Goal: Information Seeking & Learning: Get advice/opinions

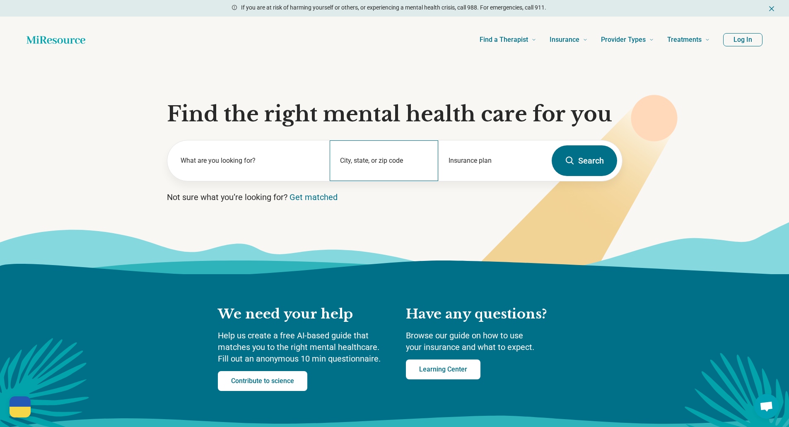
click at [342, 162] on div "City, state, or zip code" at bounding box center [384, 160] width 108 height 41
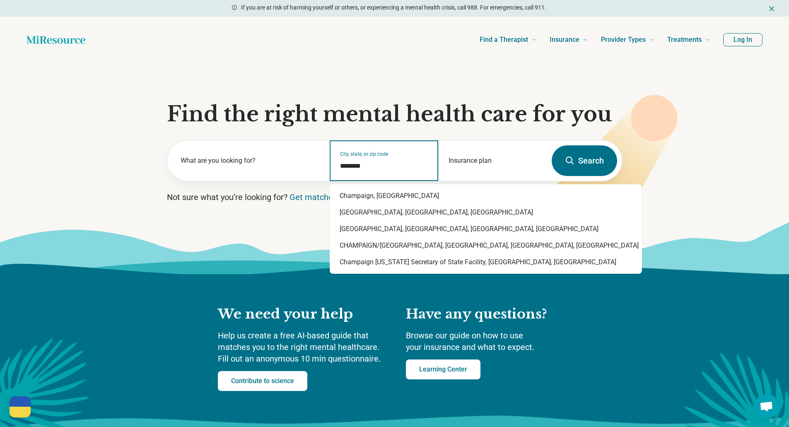
type input "*********"
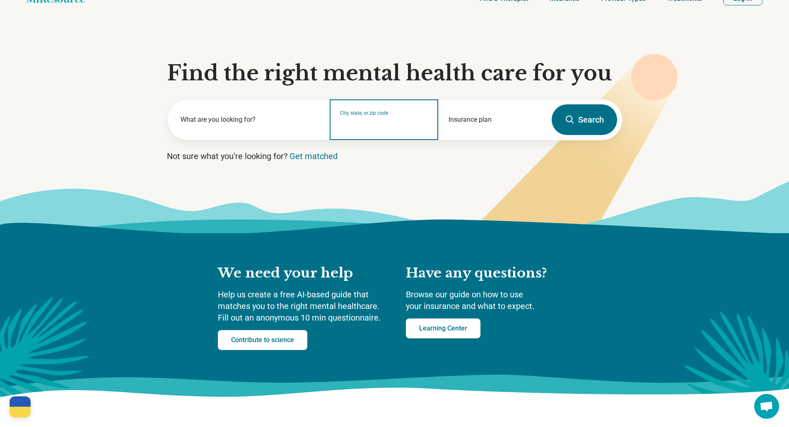
scroll to position [41, 0]
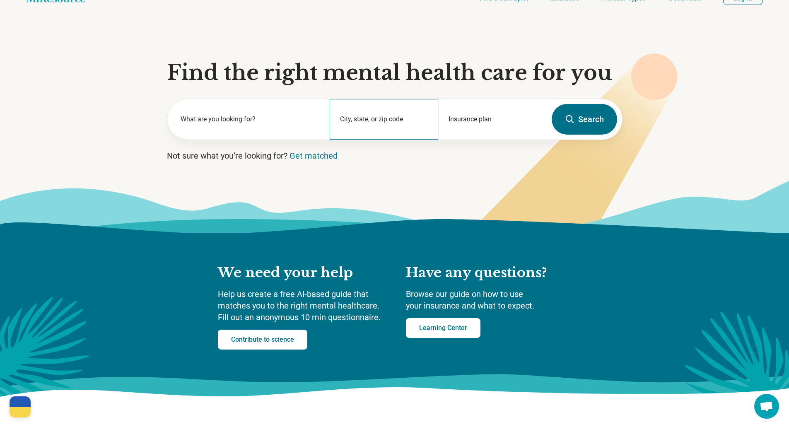
click at [358, 116] on div "City, state, or zip code" at bounding box center [384, 119] width 108 height 41
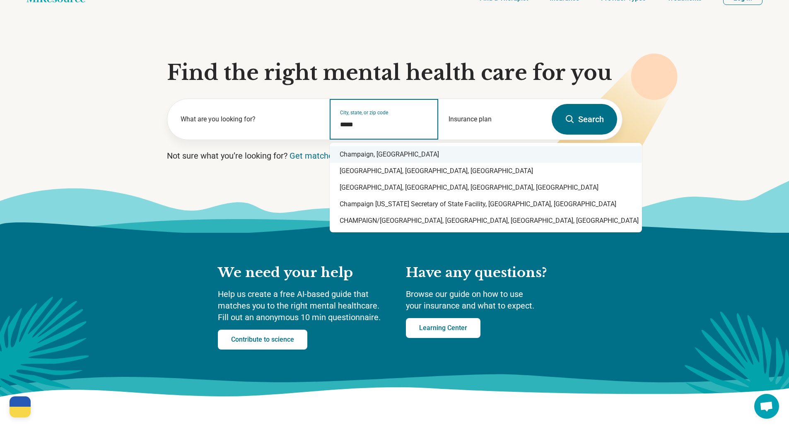
click at [354, 157] on div "Champaign, IL" at bounding box center [486, 154] width 312 height 17
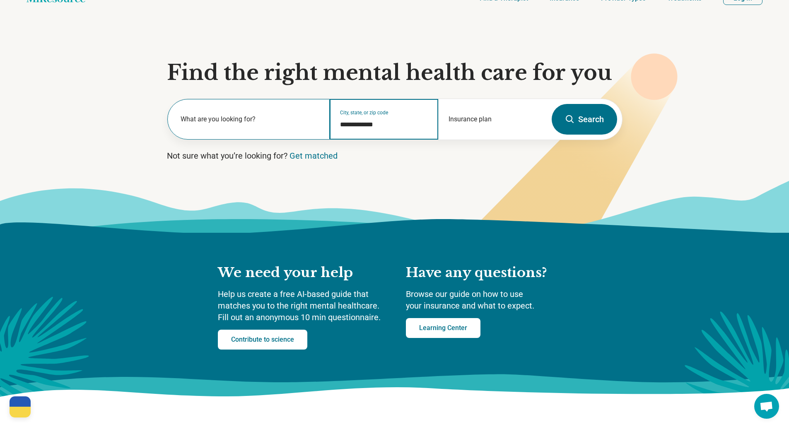
type input "**********"
click at [285, 120] on label "What are you looking for?" at bounding box center [250, 119] width 140 height 10
click at [237, 117] on div "What are you looking for?" at bounding box center [248, 119] width 163 height 41
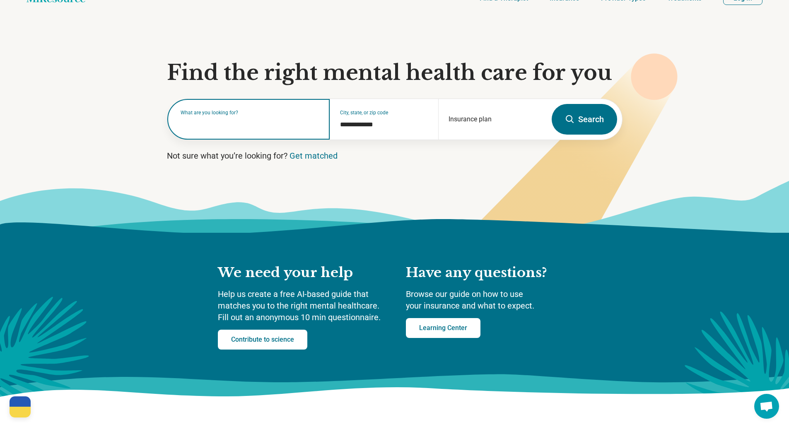
click at [223, 124] on input "text" at bounding box center [250, 123] width 140 height 10
click at [216, 118] on input "text" at bounding box center [250, 123] width 140 height 10
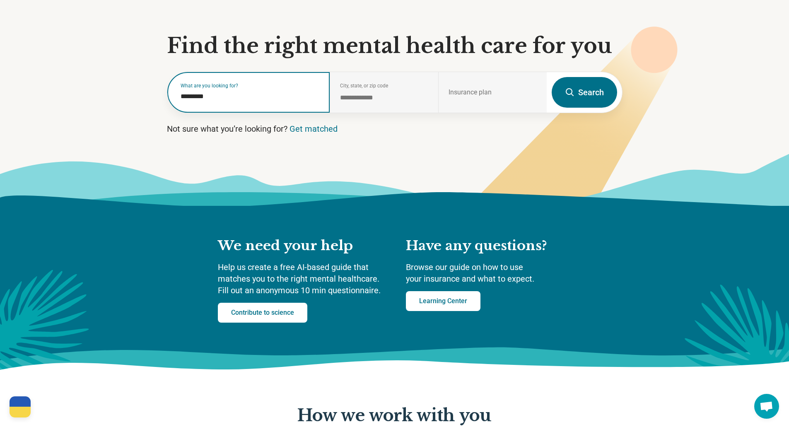
scroll to position [83, 0]
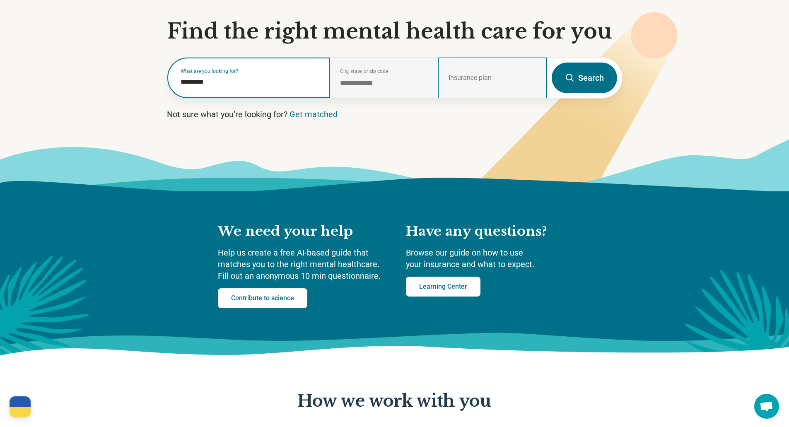
type input "*********"
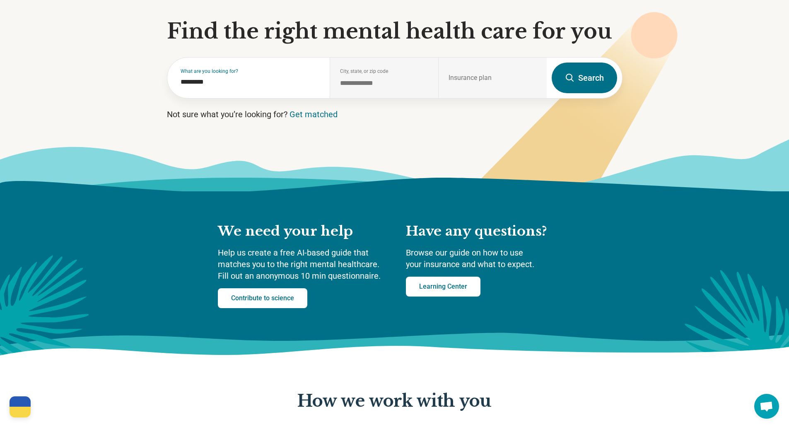
click at [573, 82] on icon at bounding box center [570, 78] width 10 height 10
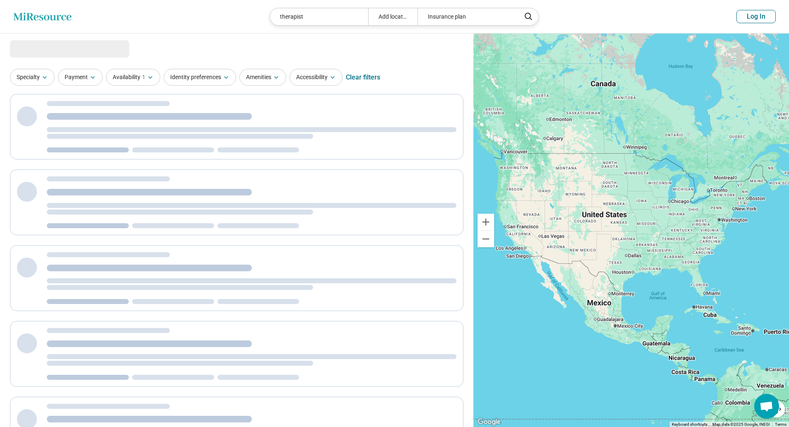
select select "***"
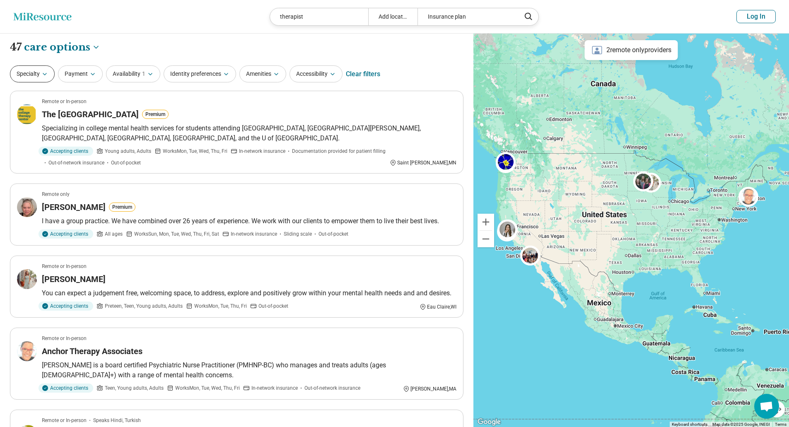
click at [35, 71] on button "Specialty" at bounding box center [32, 73] width 45 height 17
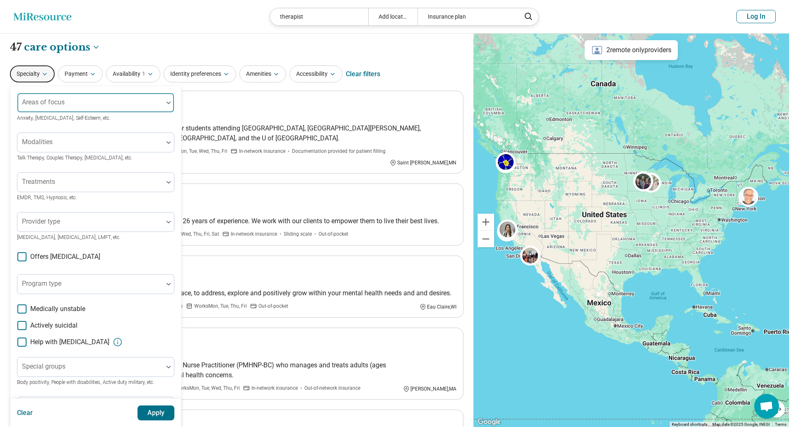
click at [65, 109] on div at bounding box center [90, 106] width 139 height 12
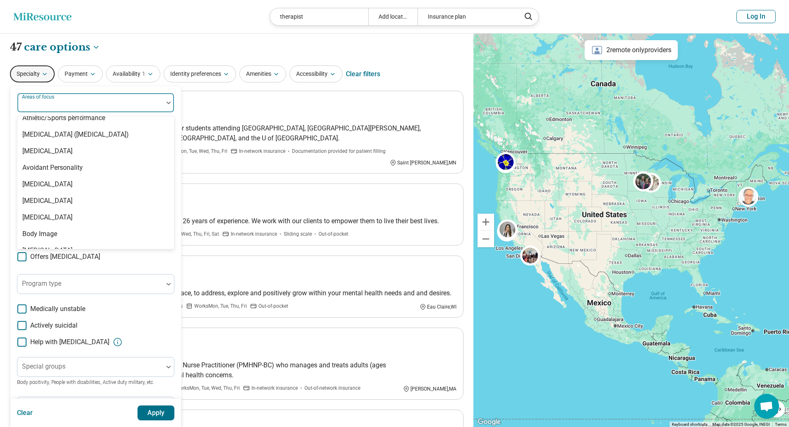
scroll to position [207, 0]
click at [68, 90] on div "100 results available. Use Up and Down to choose options, press Enter to select…" at bounding box center [95, 254] width 171 height 337
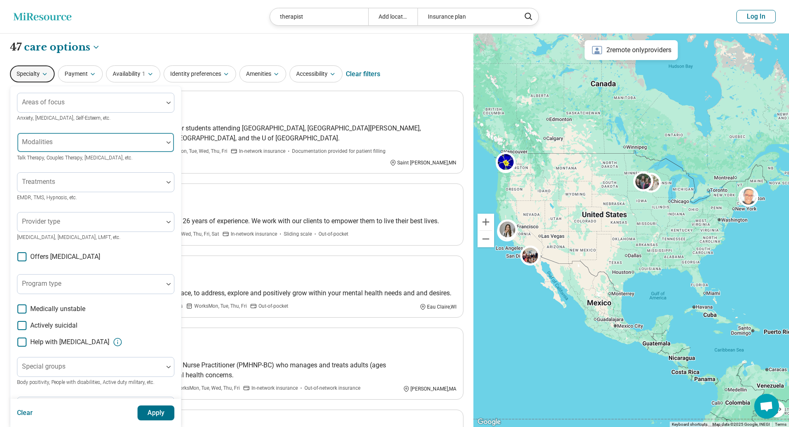
click at [83, 142] on div at bounding box center [90, 146] width 139 height 12
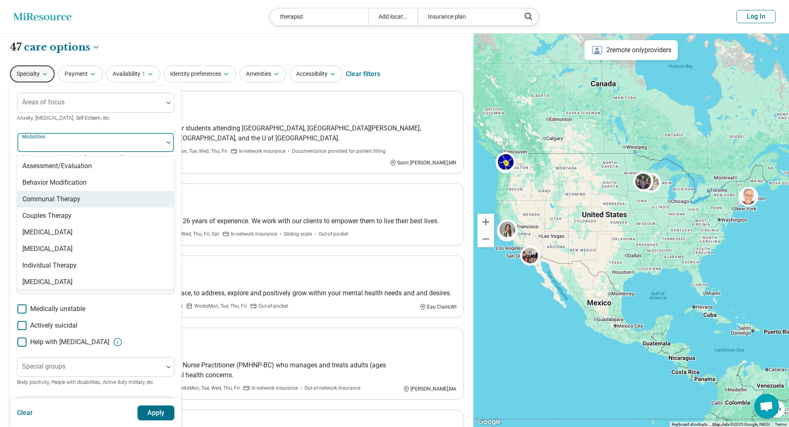
scroll to position [3, 0]
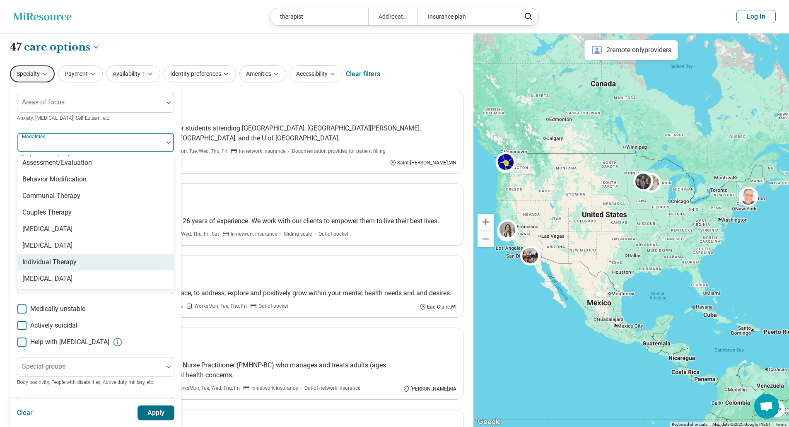
click at [55, 260] on div "Individual Therapy" at bounding box center [49, 262] width 54 height 10
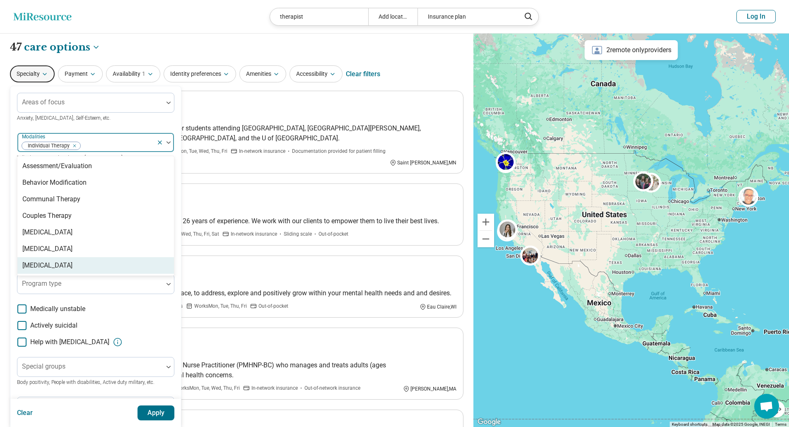
scroll to position [0, 0]
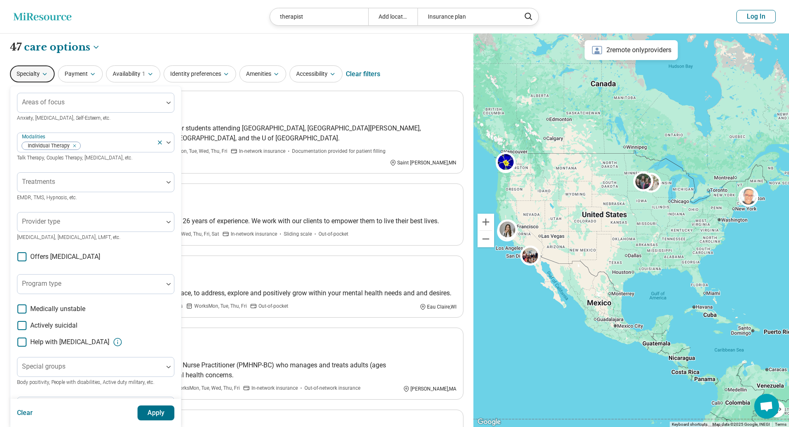
click at [122, 118] on div "Areas of focus Anxiety, Depression, Self-Esteem, etc." at bounding box center [95, 108] width 157 height 30
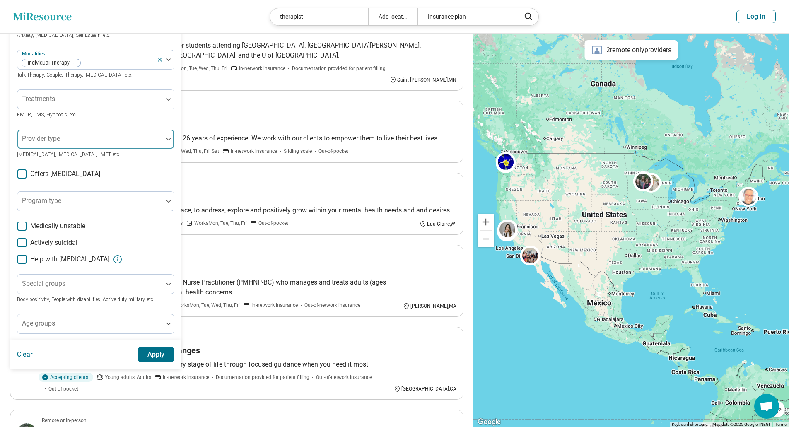
scroll to position [124, 0]
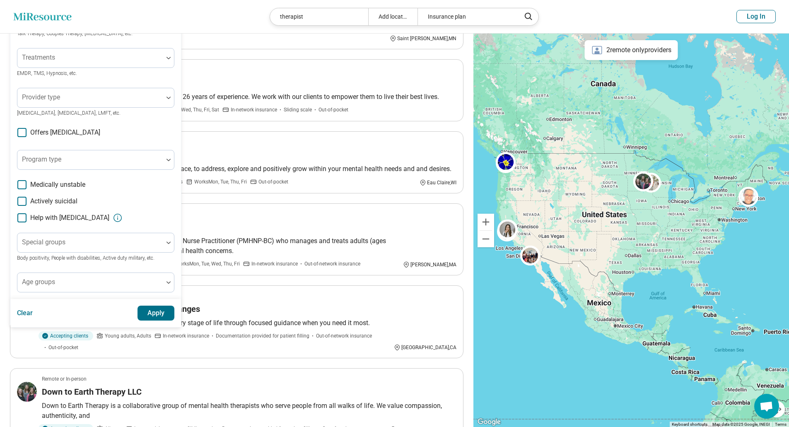
click at [222, 48] on article "Remote or In-person The College Therapy Center Premium Specializing in college …" at bounding box center [236, 7] width 453 height 83
